Goal: Check status: Check status

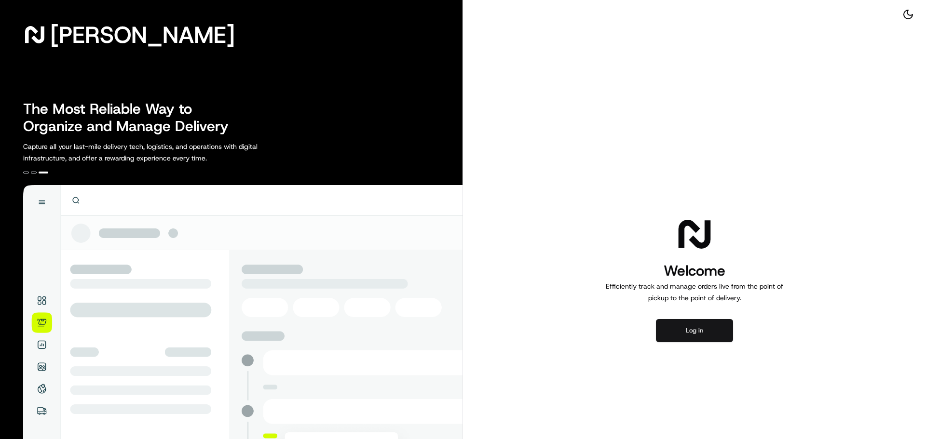
click at [692, 333] on button "Log in" at bounding box center [694, 330] width 77 height 23
